Goal: Task Accomplishment & Management: Use online tool/utility

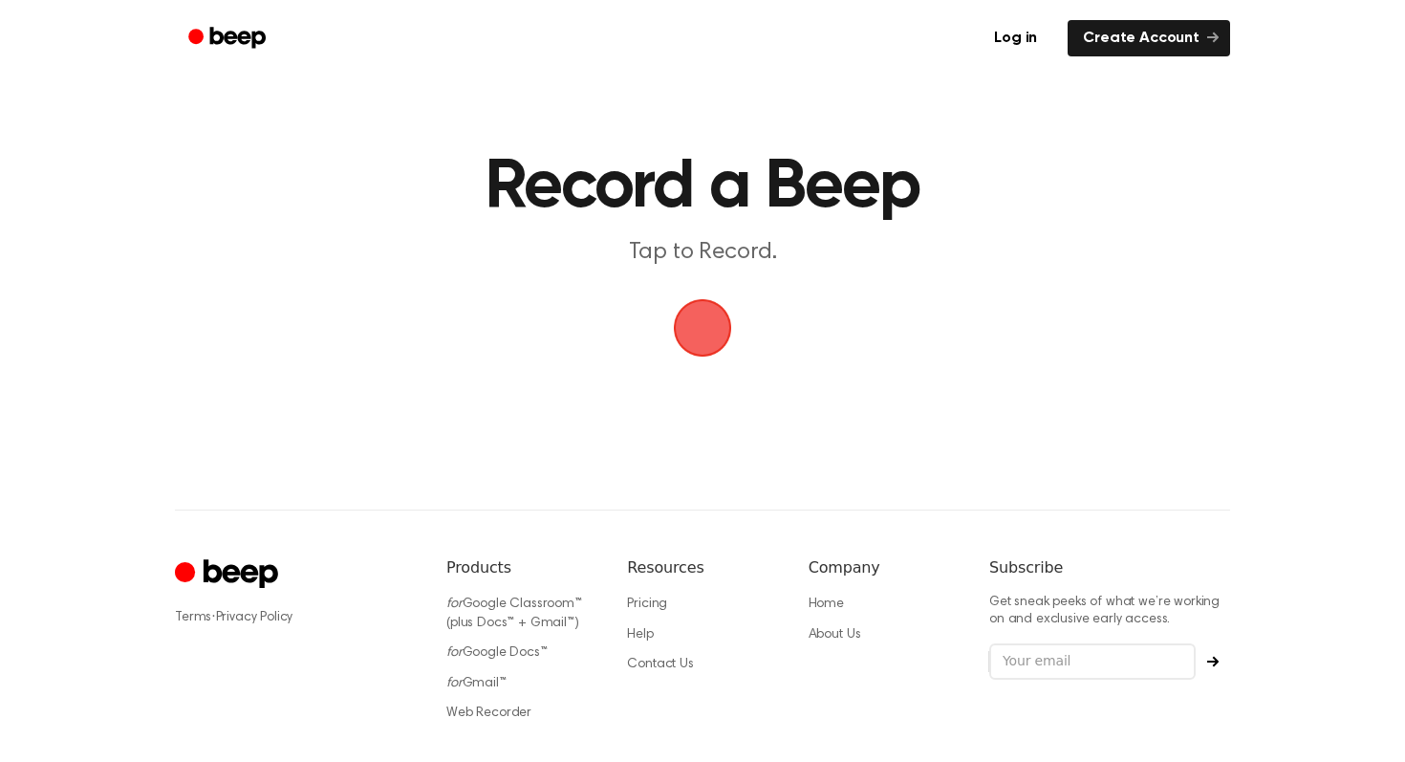
click at [676, 331] on span "button" at bounding box center [703, 328] width 54 height 54
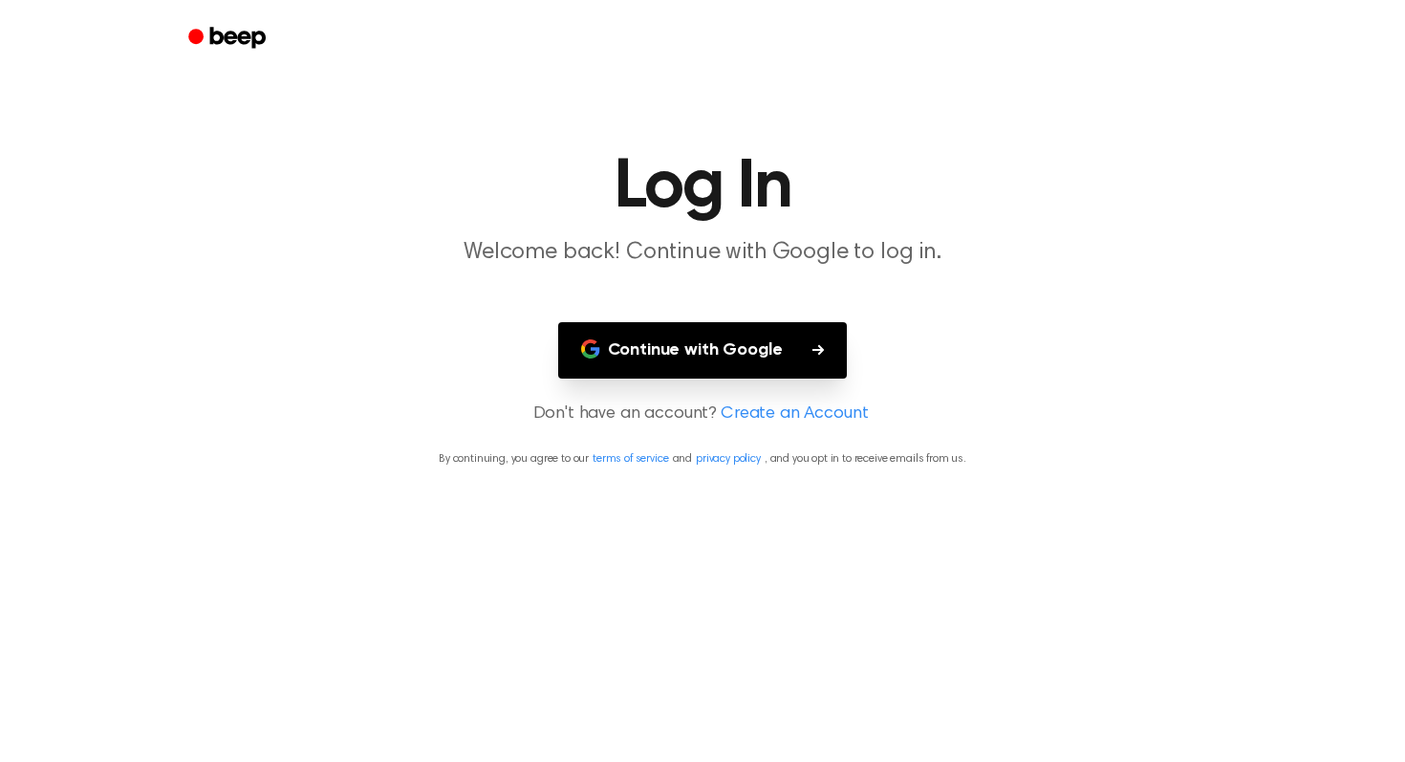
click at [701, 349] on button "Continue with Google" at bounding box center [703, 350] width 290 height 56
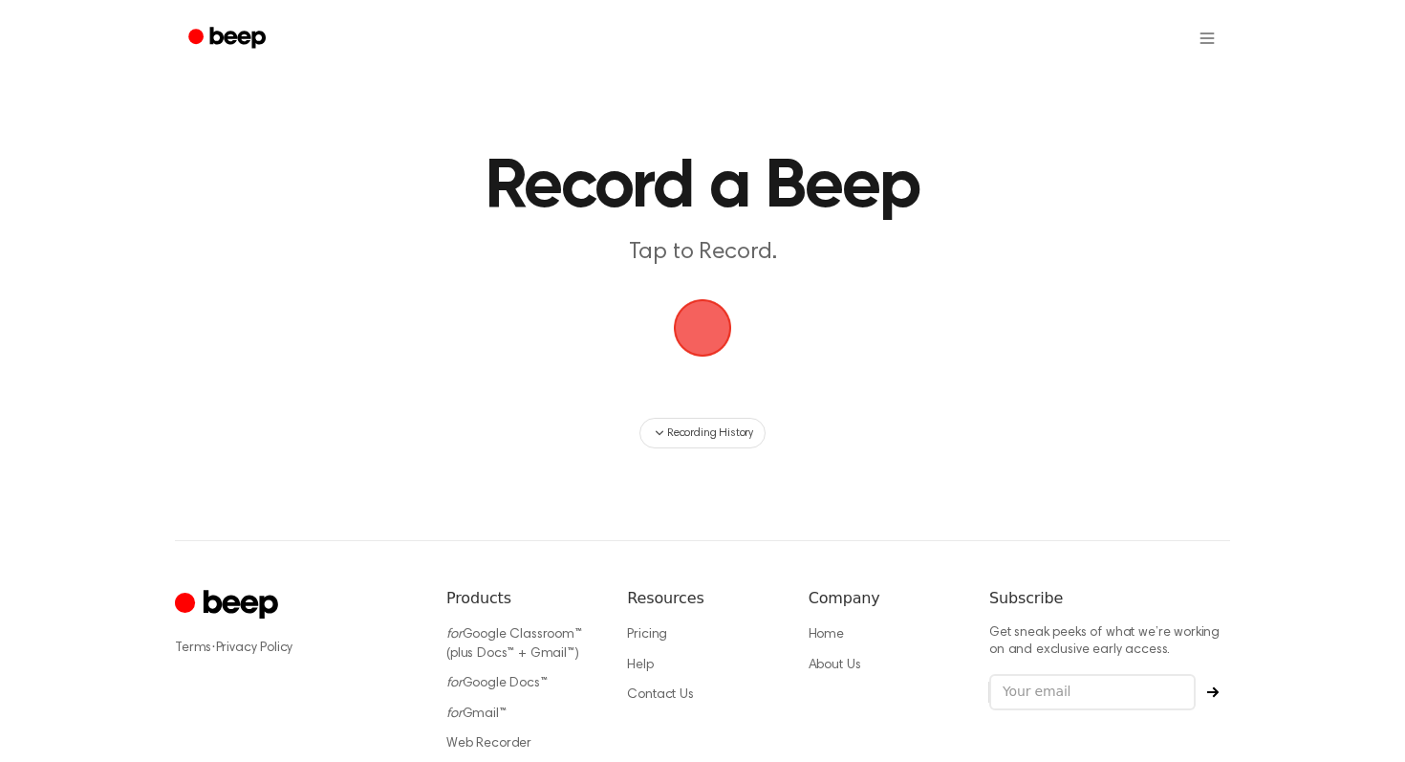
click at [696, 355] on span "button" at bounding box center [703, 328] width 54 height 54
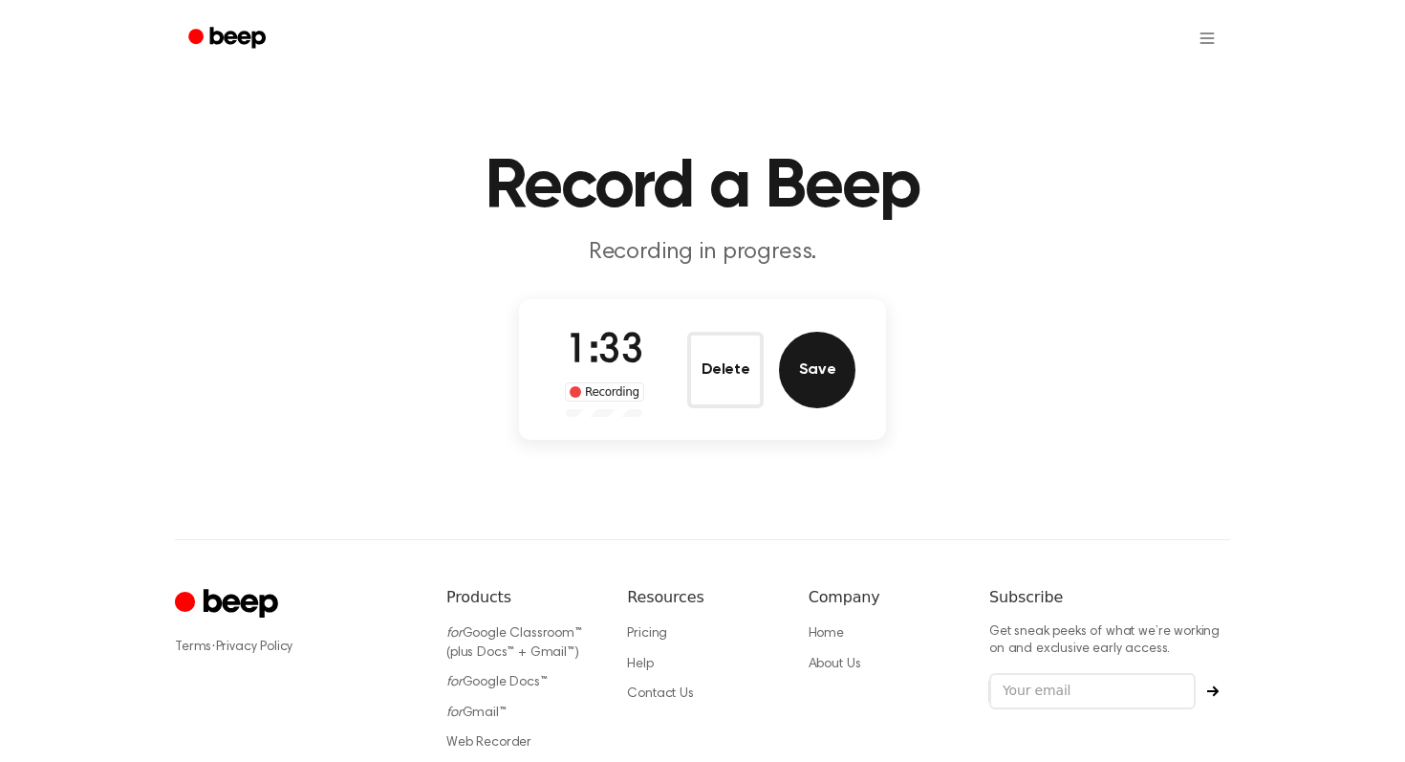
click at [820, 364] on button "Save" at bounding box center [817, 370] width 76 height 76
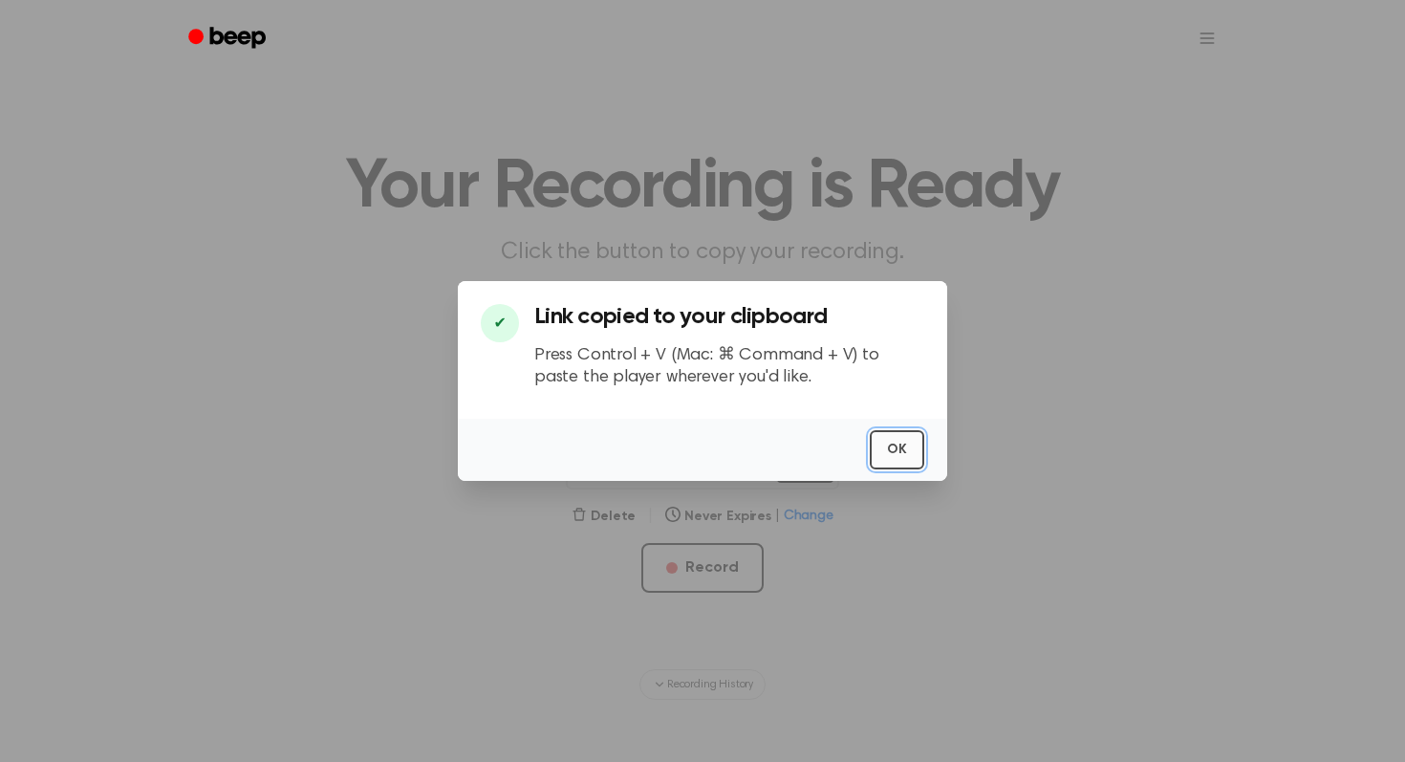
click at [898, 464] on button "OK" at bounding box center [897, 449] width 54 height 39
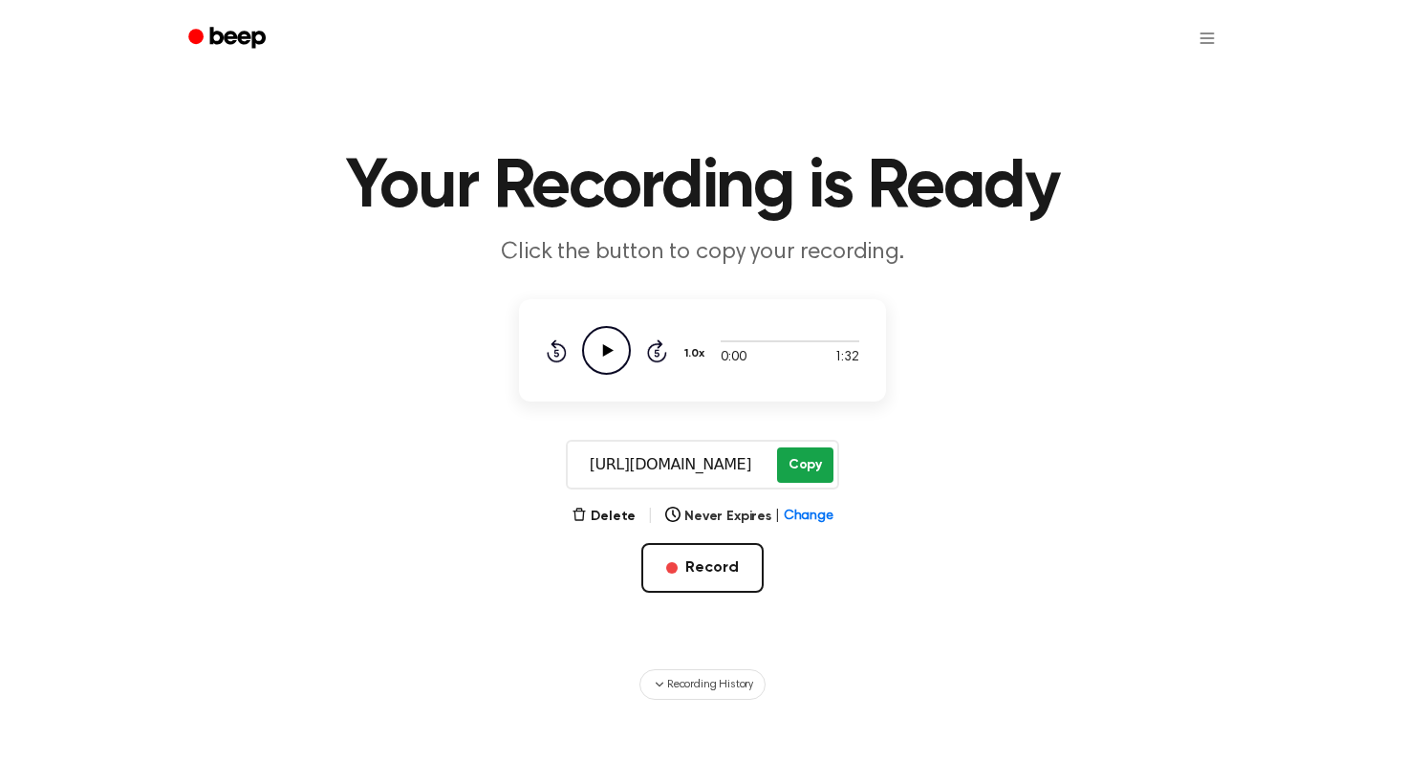
click at [795, 475] on button "Copy" at bounding box center [805, 464] width 56 height 35
